Goal: Task Accomplishment & Management: Complete application form

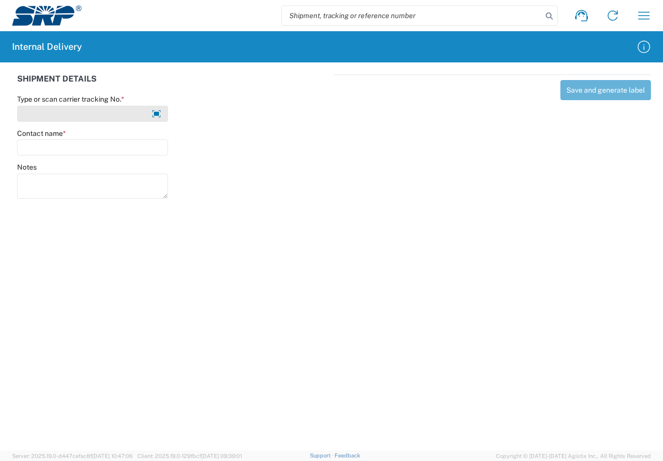
click at [106, 113] on input "Type or scan carrier tracking No. *" at bounding box center [92, 114] width 151 height 16
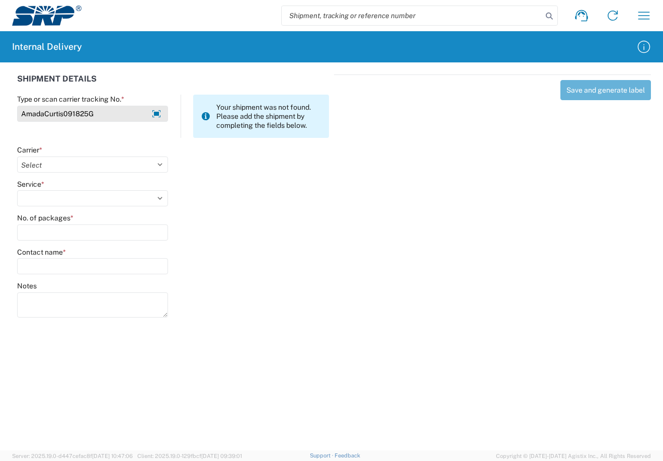
click at [35, 111] on input "AmadaCurtis091825G" at bounding box center [92, 114] width 151 height 16
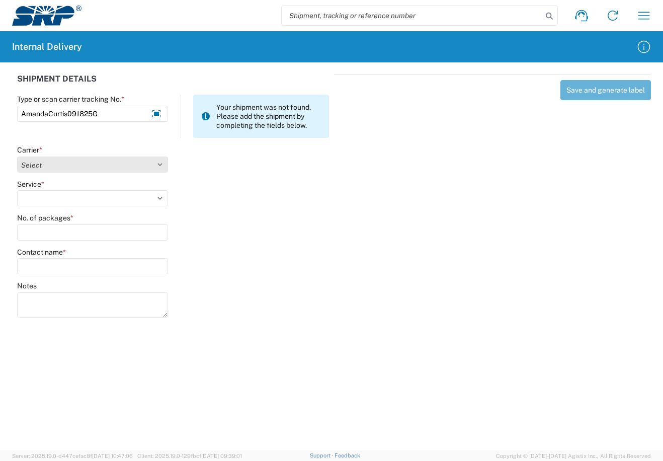
type input "AmandaCurtis091825G"
click at [158, 169] on select "Select Amazon Logistics ATI Trucking BC Dimerco Logistics Empire Southwest FedE…" at bounding box center [92, 164] width 151 height 16
select select "18713"
click at [17, 156] on select "Select Amazon Logistics ATI Trucking BC Dimerco Logistics Empire Southwest FedE…" at bounding box center [92, 164] width 151 height 16
click at [159, 199] on select "Select Ground Inter-Office" at bounding box center [92, 198] width 151 height 16
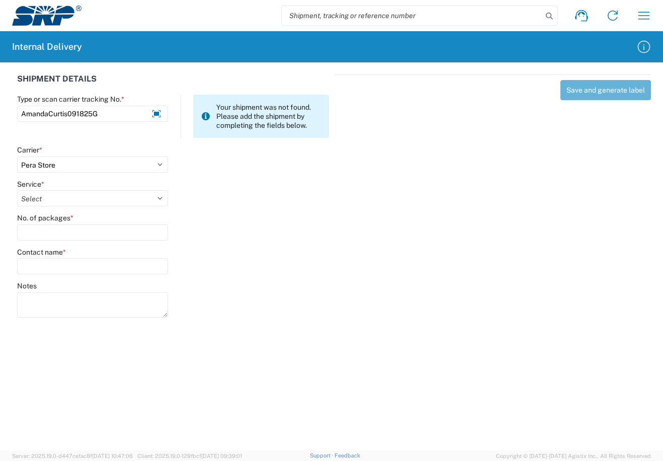
select select "35763"
click at [17, 190] on select "Select Ground Inter-Office" at bounding box center [92, 198] width 151 height 16
click at [87, 259] on input "Contact name *" at bounding box center [92, 266] width 151 height 16
click at [103, 232] on input "No. of packages *" at bounding box center [92, 232] width 151 height 16
type input "1"
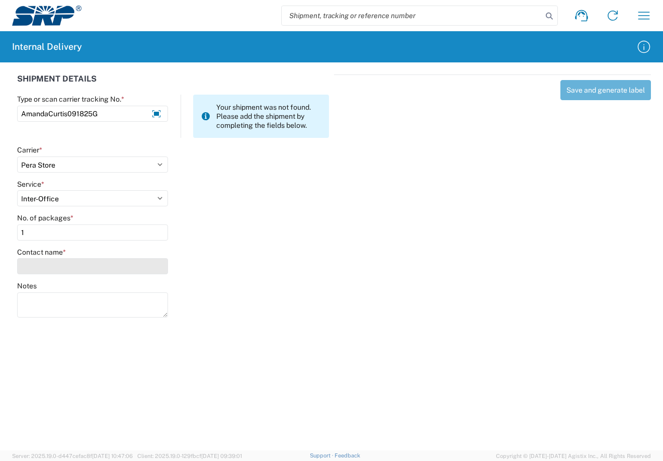
click at [81, 272] on input "Contact name *" at bounding box center [92, 266] width 151 height 16
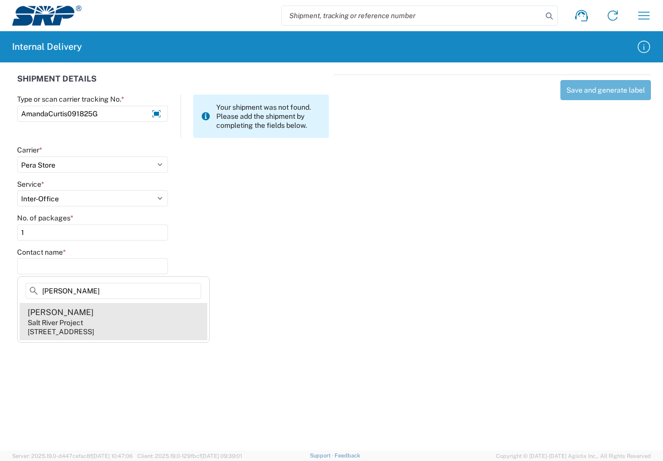
type input "[PERSON_NAME]"
click at [64, 338] on agx-address-suggestion-item "[PERSON_NAME] Salt River Project [STREET_ADDRESS]" at bounding box center [114, 321] width 188 height 37
type input "[PERSON_NAME]"
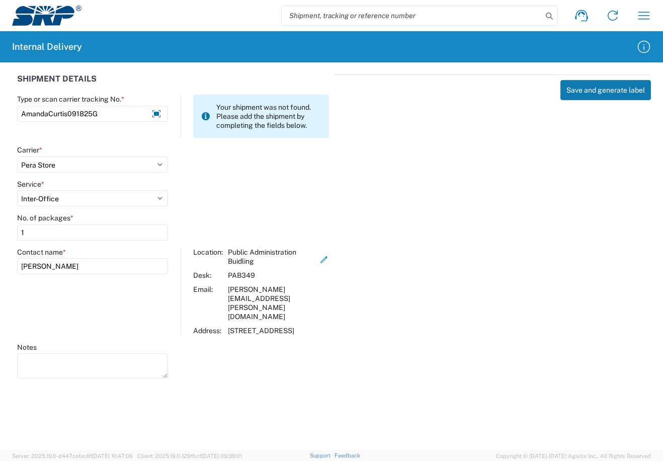
click at [591, 97] on button "Save and generate label" at bounding box center [605, 90] width 91 height 20
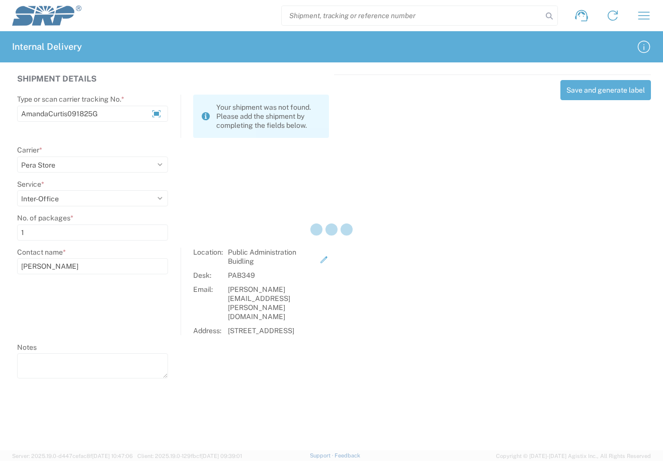
select select
